Goal: Task Accomplishment & Management: Manage account settings

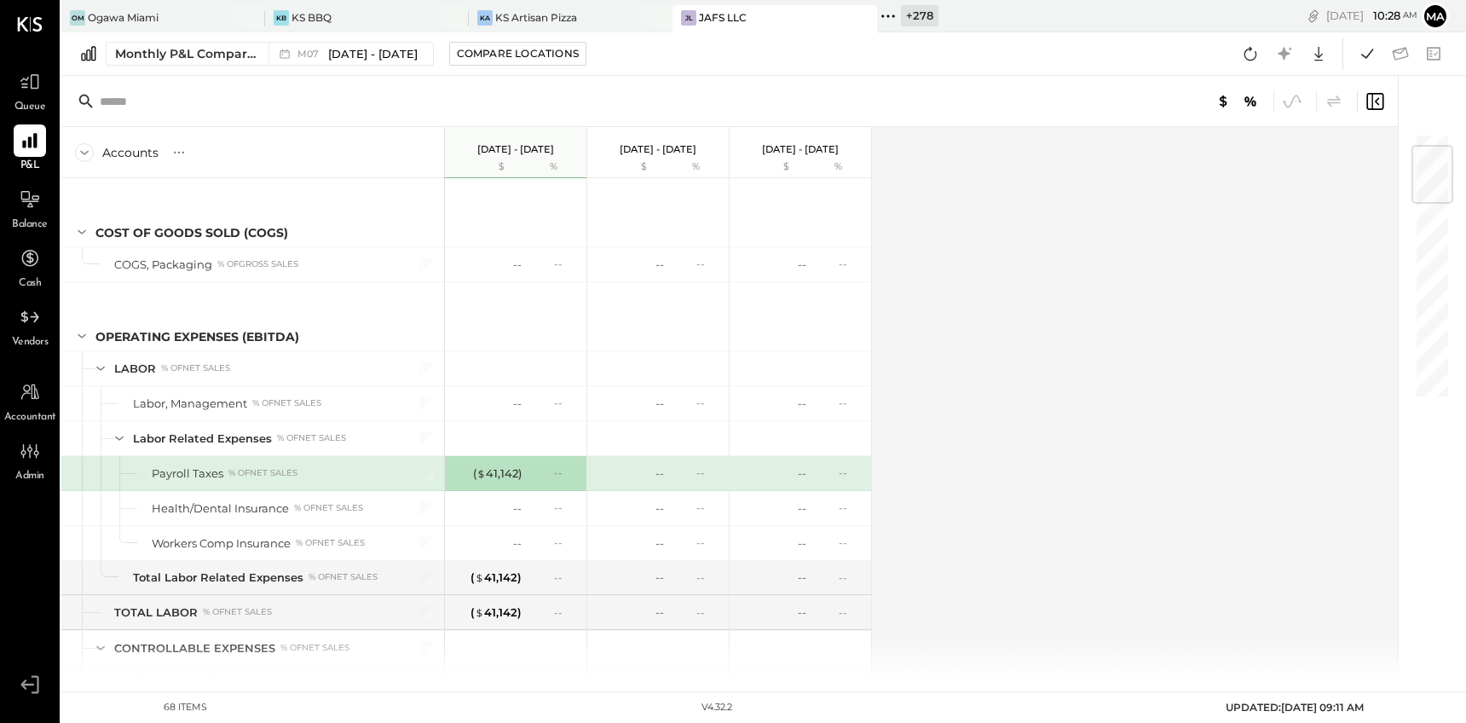
scroll to position [106, 0]
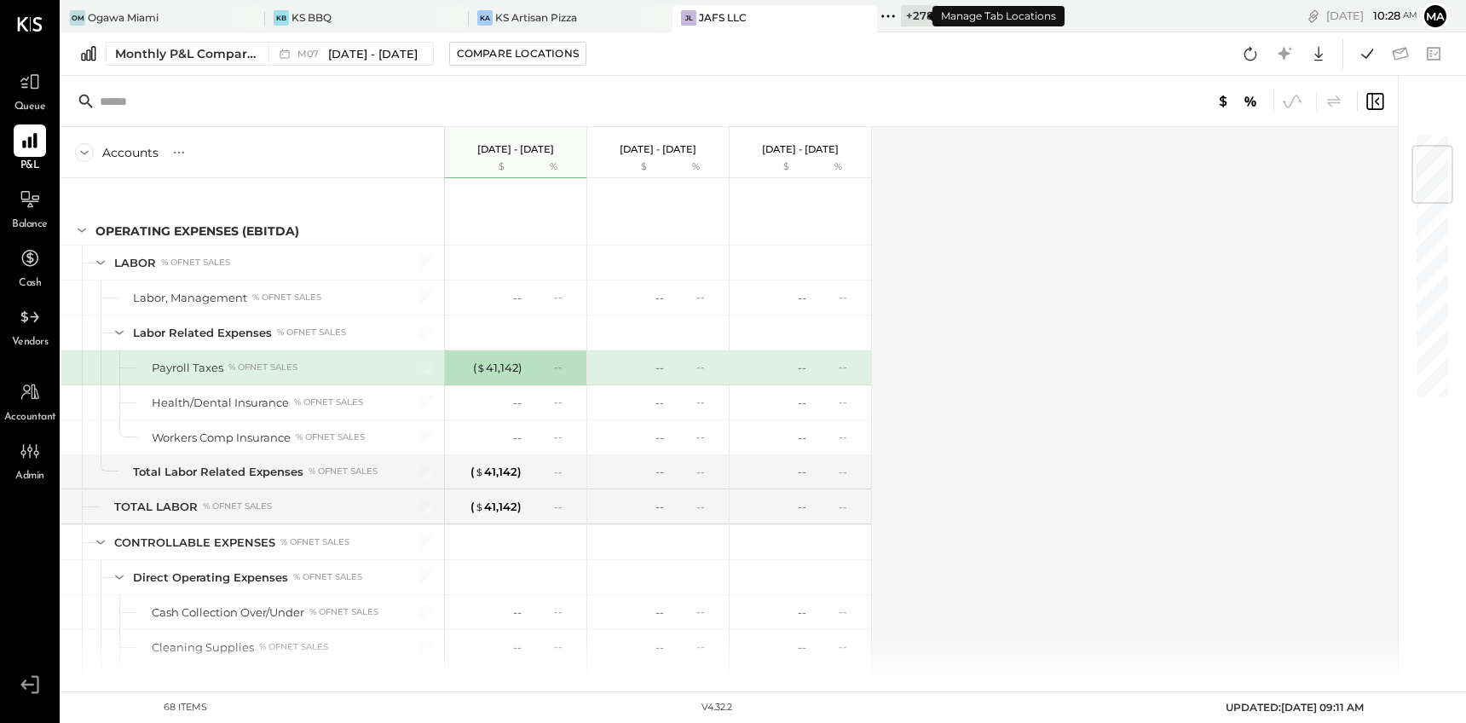
click at [877, 15] on icon at bounding box center [888, 16] width 22 height 22
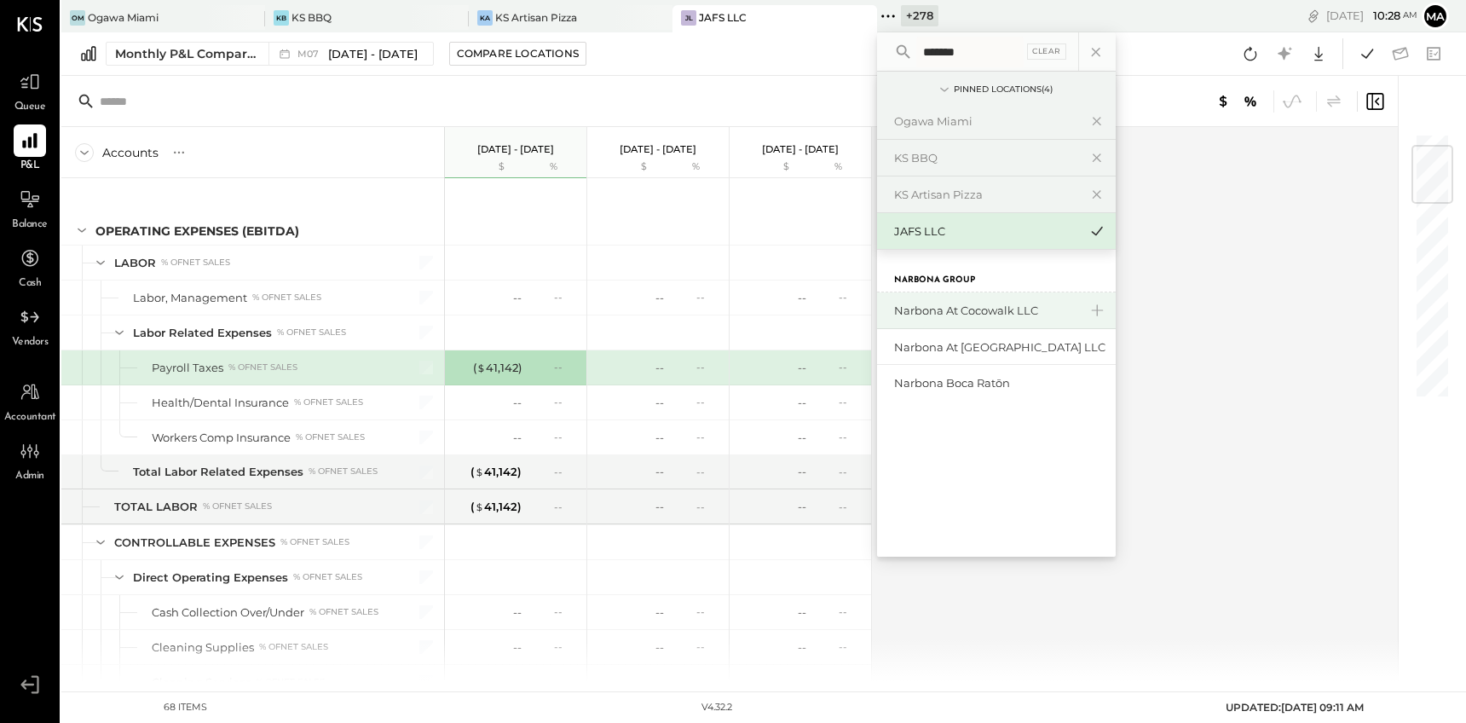
type input "*******"
click at [990, 310] on div "Narbona at Cocowalk LLC" at bounding box center [986, 311] width 184 height 16
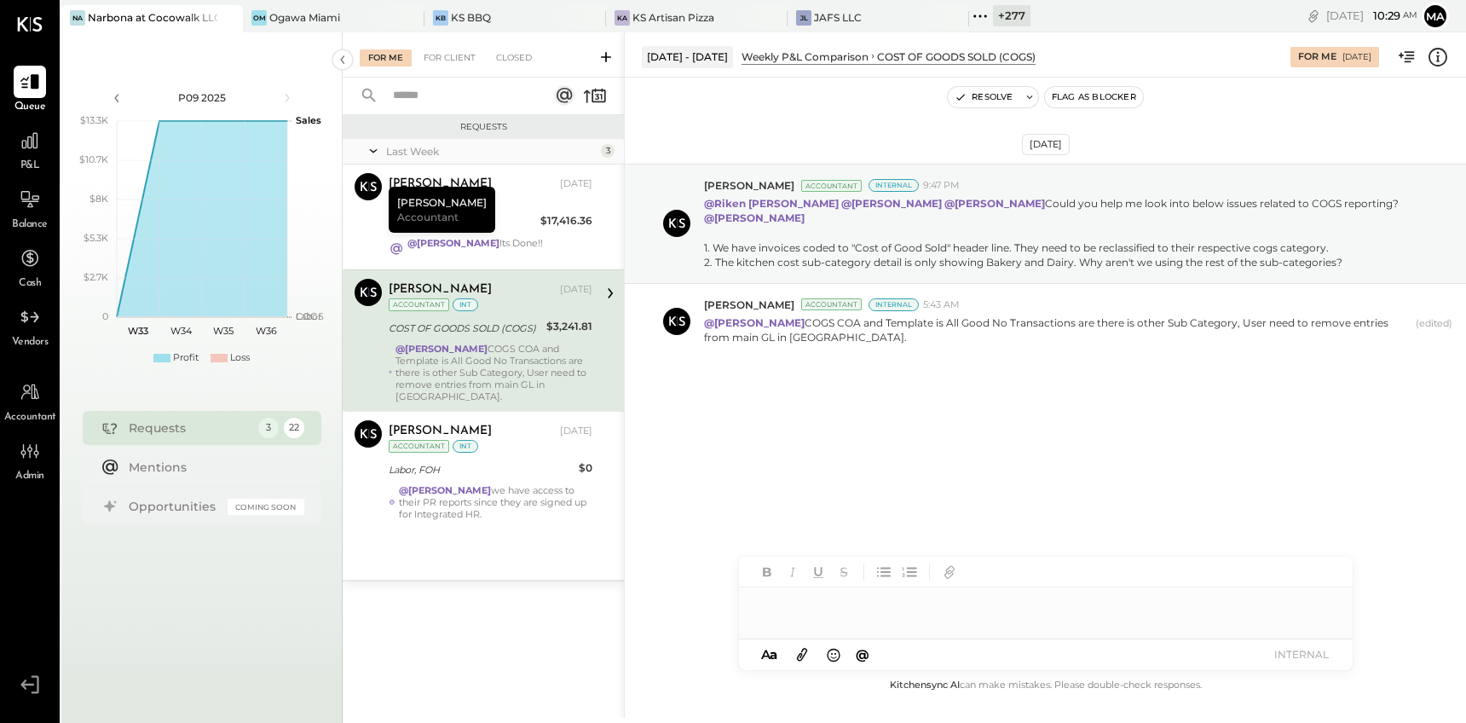
click at [378, 57] on div "For Me" at bounding box center [386, 57] width 52 height 17
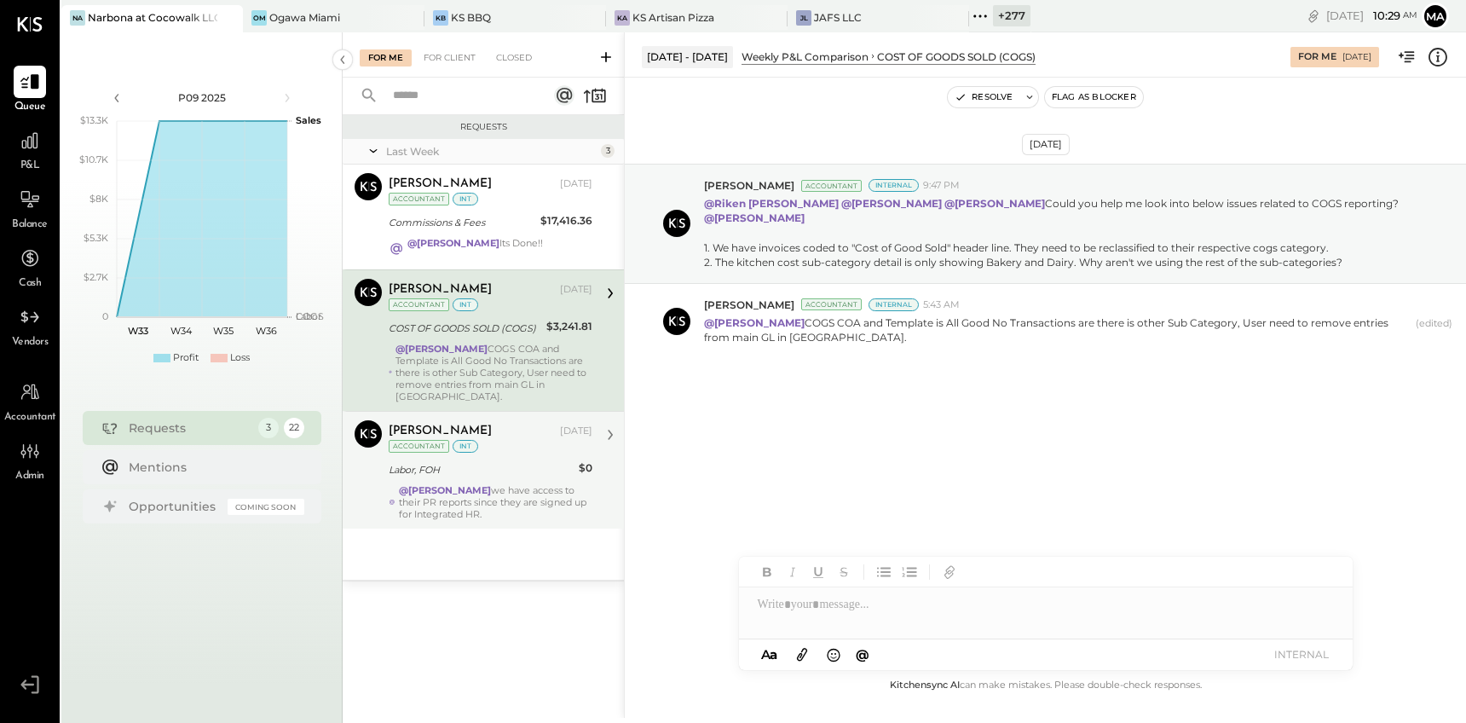
click at [484, 497] on div "@[PERSON_NAME] we have access to their PR reports since they are signed up for …" at bounding box center [495, 502] width 193 height 36
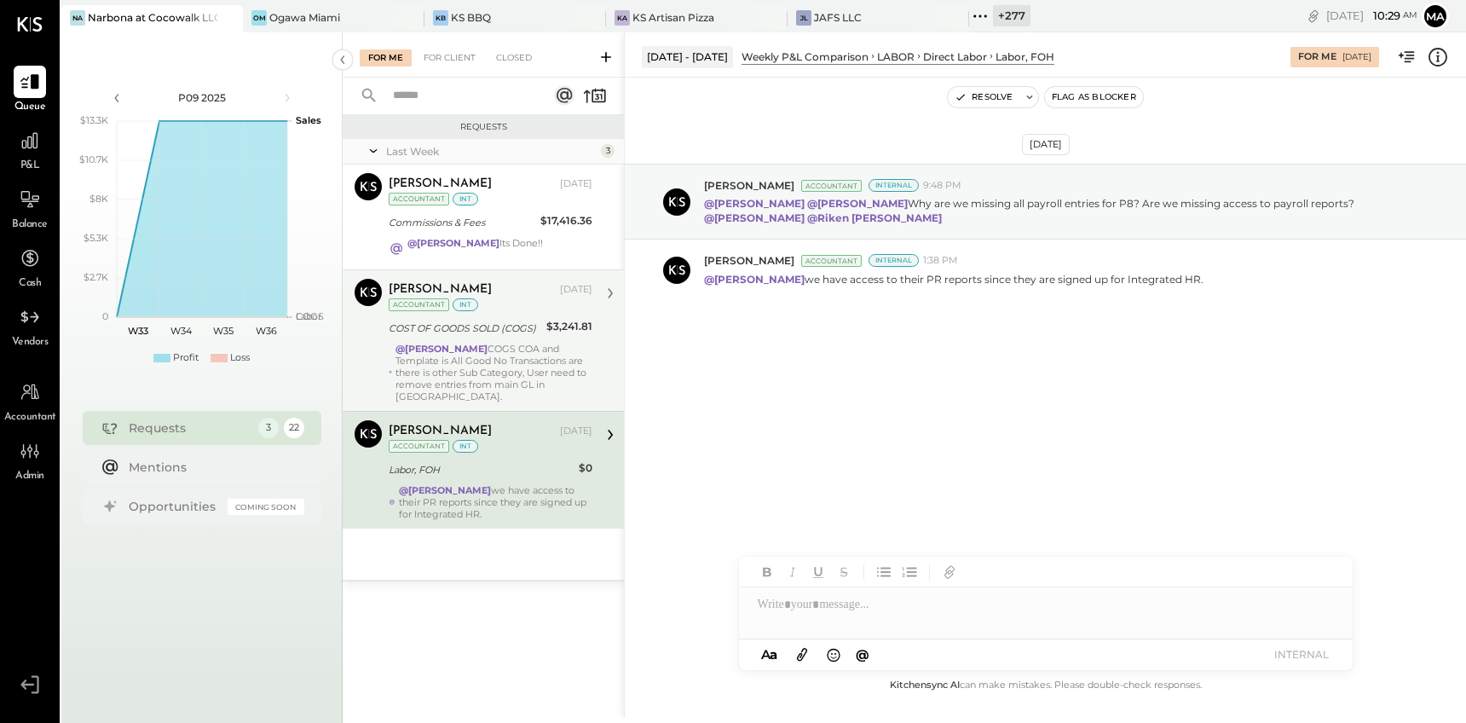
click at [485, 361] on div "@[PERSON_NAME] COGS COA and Template is All Good No Transactions are there is o…" at bounding box center [494, 373] width 197 height 60
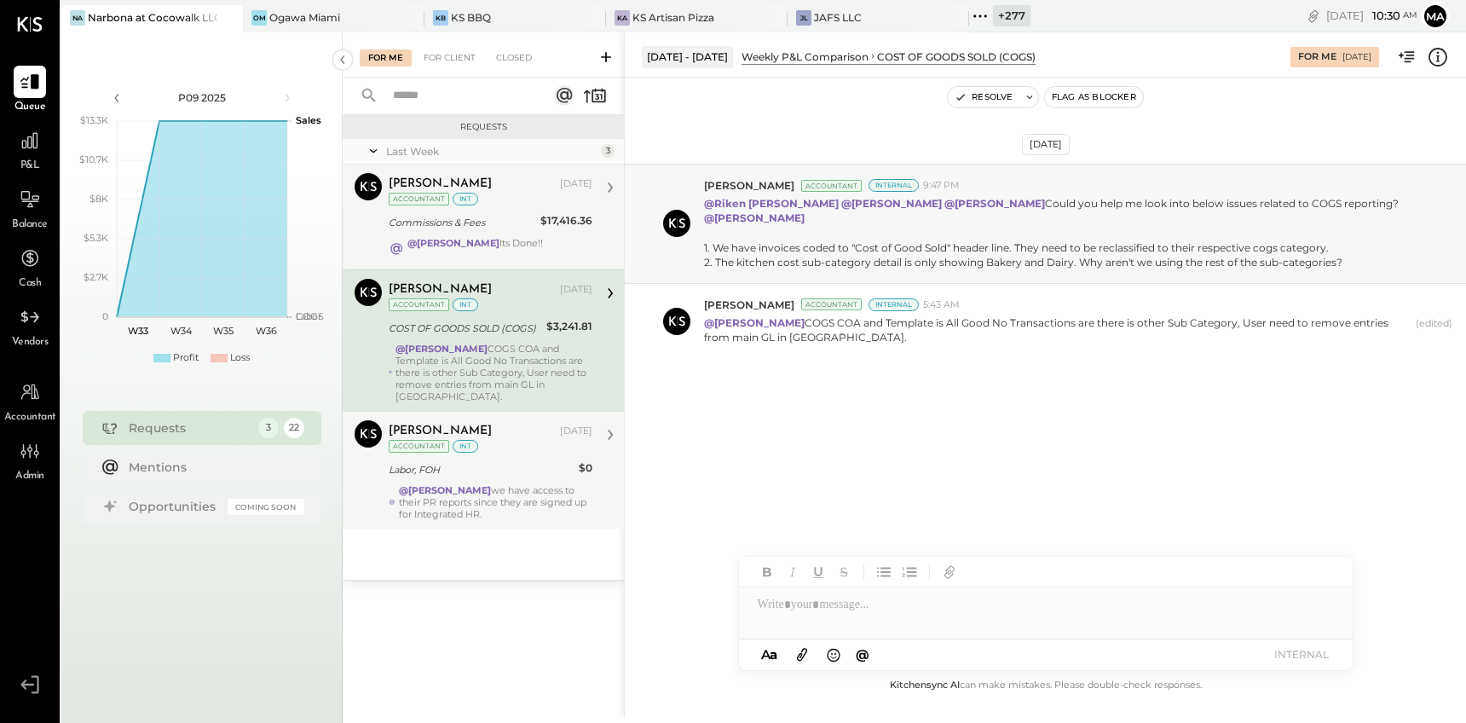
click at [433, 224] on div "Commissions & Fees" at bounding box center [462, 222] width 147 height 17
